Goal: Unclear: Browse casually

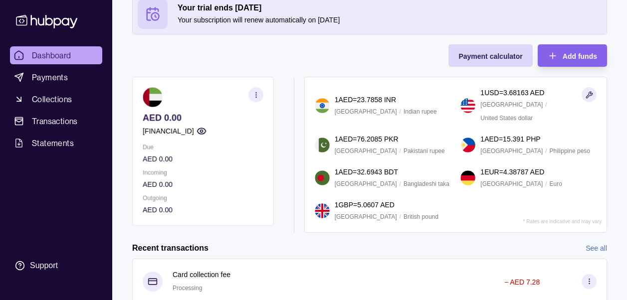
scroll to position [134, 0]
